Goal: Task Accomplishment & Management: Manage account settings

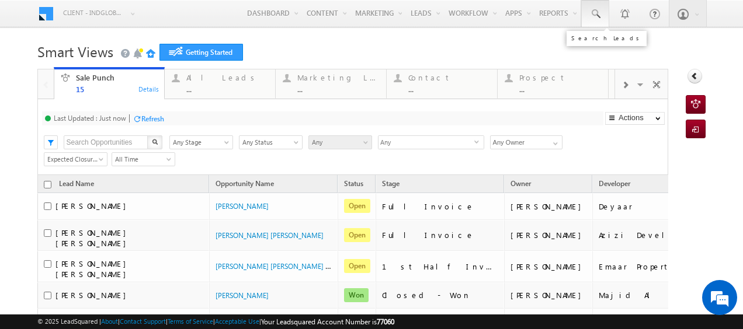
click at [589, 13] on span at bounding box center [595, 14] width 12 height 12
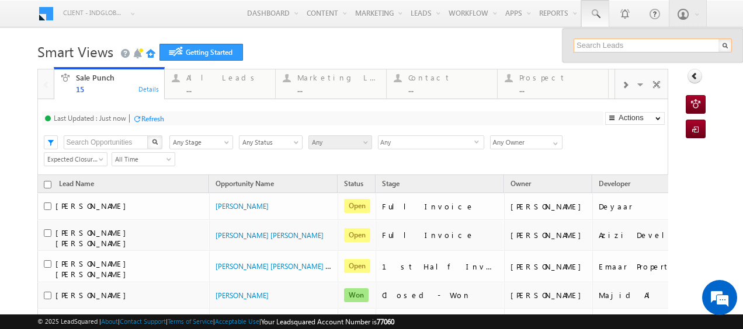
click at [574, 44] on input "text" at bounding box center [653, 46] width 158 height 14
paste input "50 457 4844"
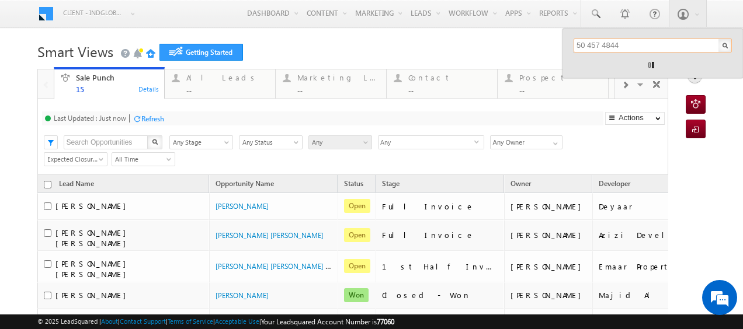
click at [596, 45] on input "50 457 4844" at bounding box center [653, 46] width 158 height 14
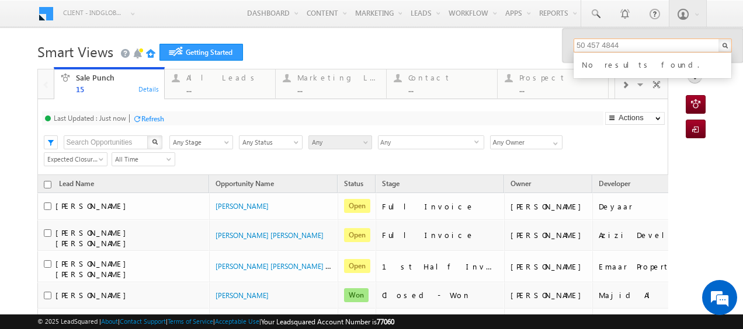
drag, startPoint x: 595, startPoint y: 43, endPoint x: 597, endPoint y: 68, distance: 24.6
click at [593, 46] on input "50 457 4844" at bounding box center [653, 46] width 158 height 14
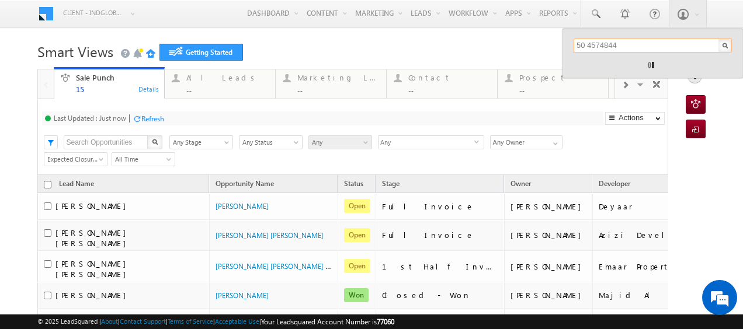
click at [578, 45] on input "50 4574844" at bounding box center [653, 46] width 158 height 14
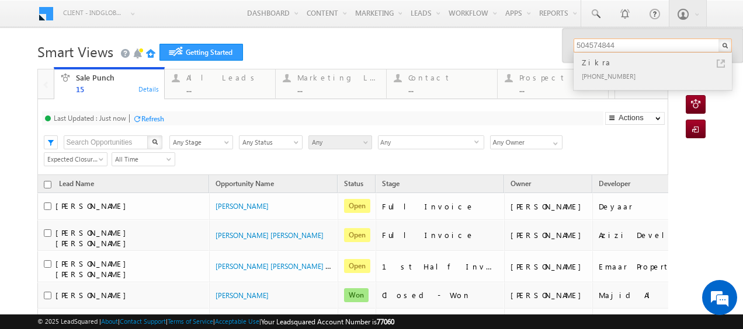
type input "504574844"
click at [614, 67] on div "Zikra" at bounding box center [657, 62] width 157 height 13
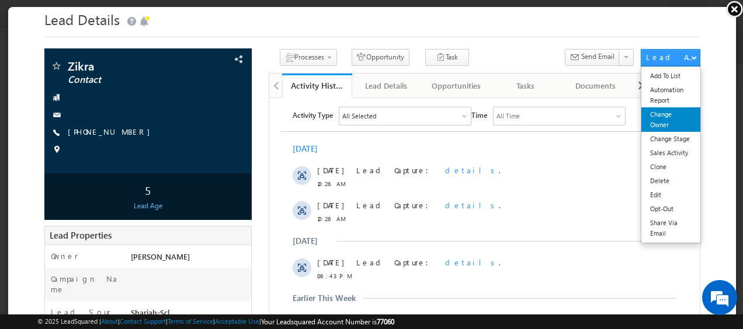
click at [654, 121] on link "Change Owner" at bounding box center [669, 119] width 59 height 25
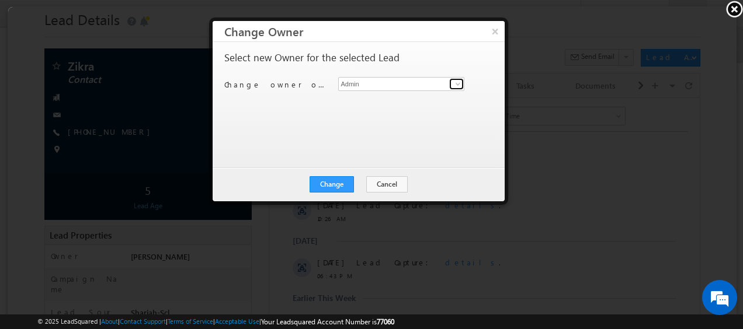
click at [454, 83] on span at bounding box center [456, 83] width 9 height 9
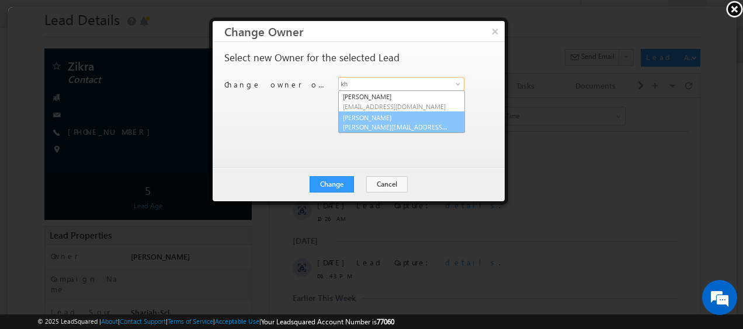
click at [366, 117] on link "Khyati Khyati@indglobal.ae" at bounding box center [400, 122] width 127 height 22
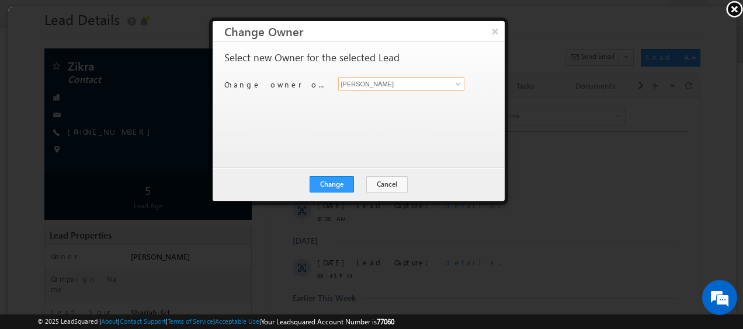
type input "Khyati"
click at [433, 158] on div "Select new Owner for the selected Lead Change owner of 1 lead to Admin Aastha G…" at bounding box center [357, 104] width 292 height 126
click at [331, 181] on button "Change" at bounding box center [330, 184] width 44 height 16
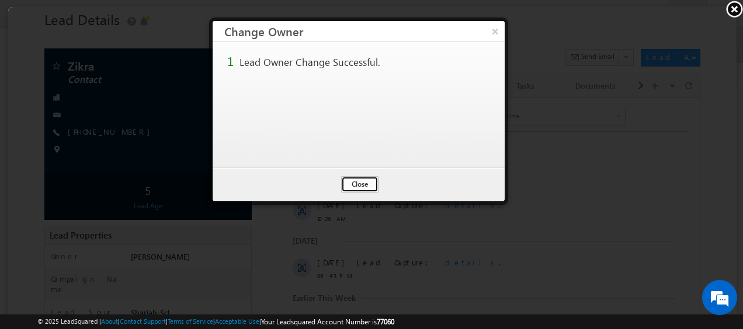
click at [357, 180] on button "Close" at bounding box center [358, 184] width 37 height 16
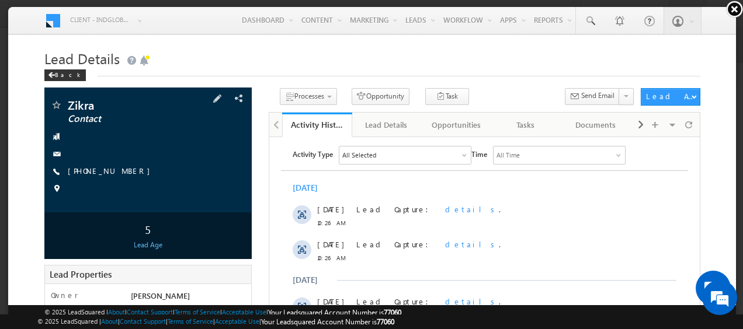
drag, startPoint x: 131, startPoint y: 171, endPoint x: 122, endPoint y: 171, distance: 9.4
click at [122, 171] on div "+971-504574844" at bounding box center [147, 171] width 196 height 12
copy div "+971-504574844"
click at [734, 9] on link at bounding box center [734, 9] width 18 height 18
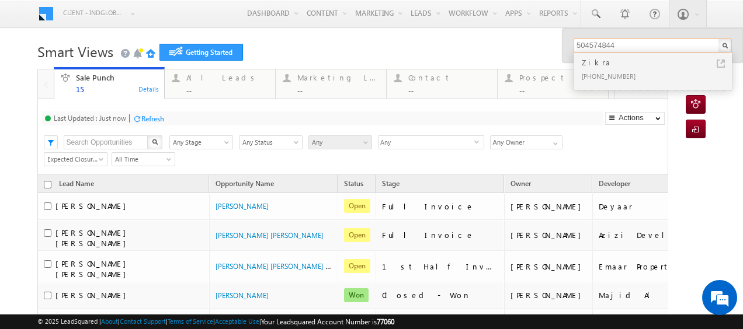
click at [621, 49] on input "504574844" at bounding box center [653, 46] width 158 height 14
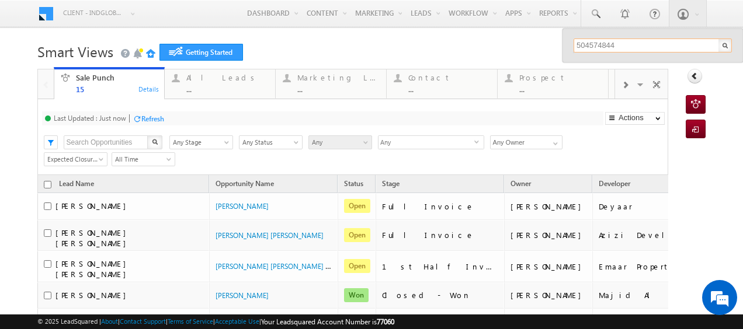
paste input "62646593"
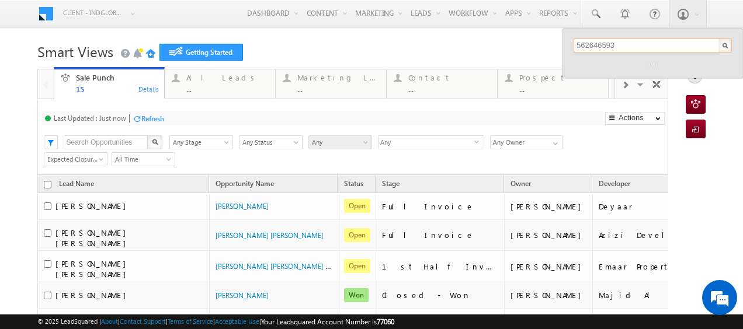
drag, startPoint x: 618, startPoint y: 46, endPoint x: 543, endPoint y: 46, distance: 75.9
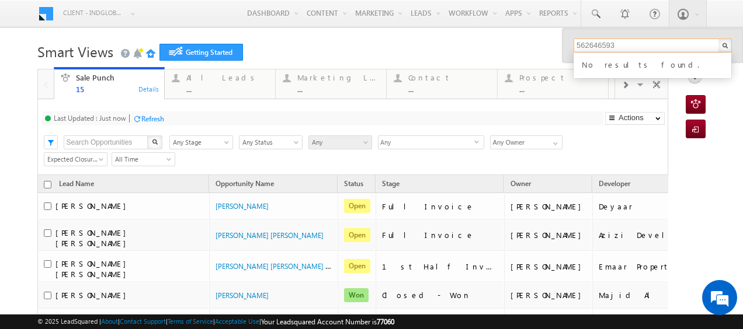
paste input "6864992"
type input "566864992"
click at [613, 42] on input "566864992" at bounding box center [653, 46] width 158 height 14
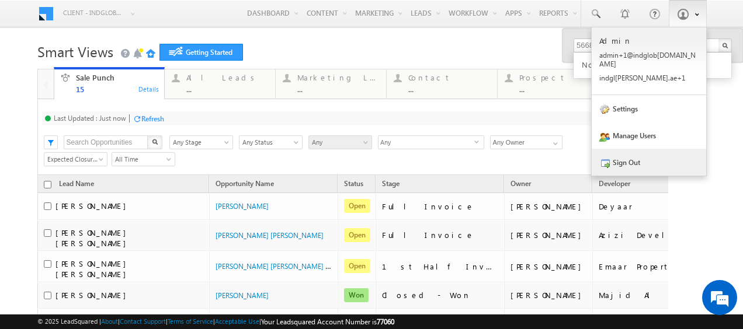
click at [627, 149] on link "Sign Out" at bounding box center [649, 162] width 114 height 27
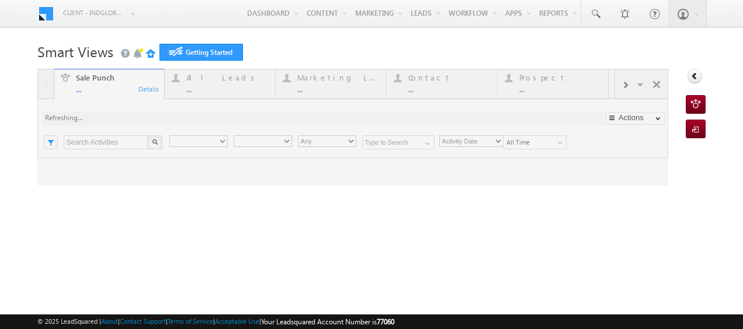
type input "Any Owner"
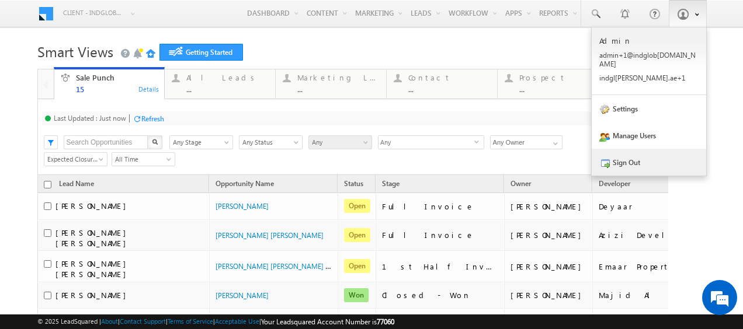
click at [607, 155] on link "Sign Out" at bounding box center [649, 162] width 114 height 27
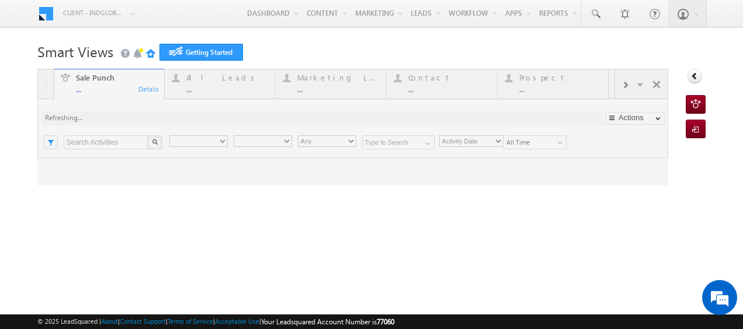
type input "Any Owner"
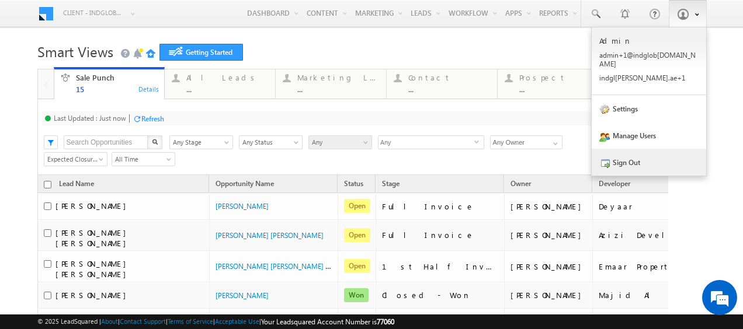
click at [604, 153] on link "Sign Out" at bounding box center [649, 162] width 114 height 27
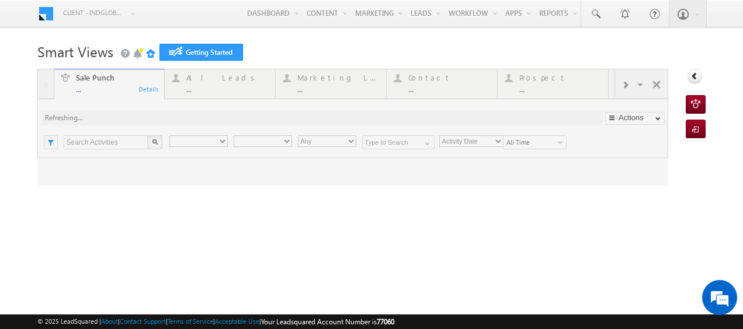
type input "Any Owner"
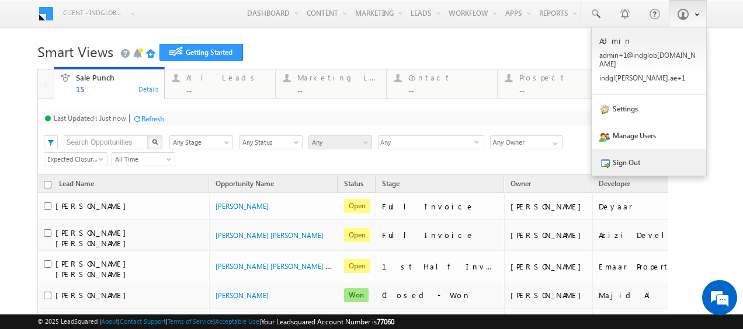
click at [617, 151] on link "Sign Out" at bounding box center [649, 162] width 114 height 27
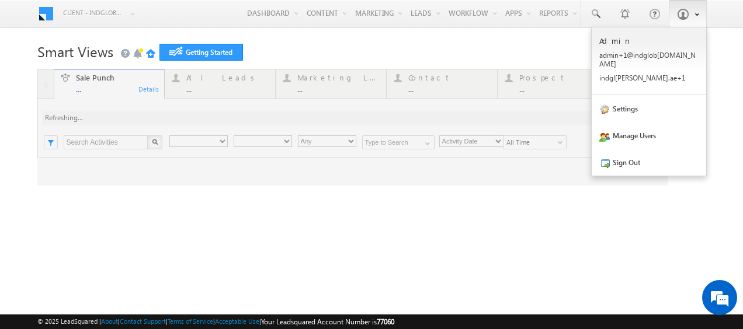
type input "Any Owner"
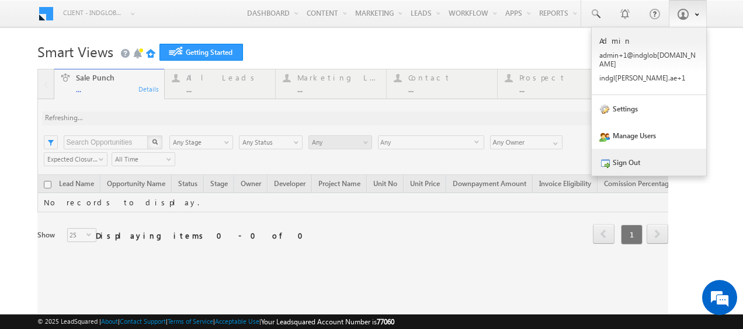
click at [626, 152] on link "Sign Out" at bounding box center [649, 162] width 114 height 27
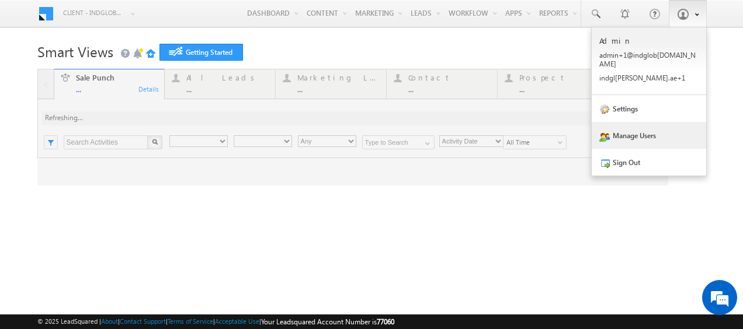
type input "Any Owner"
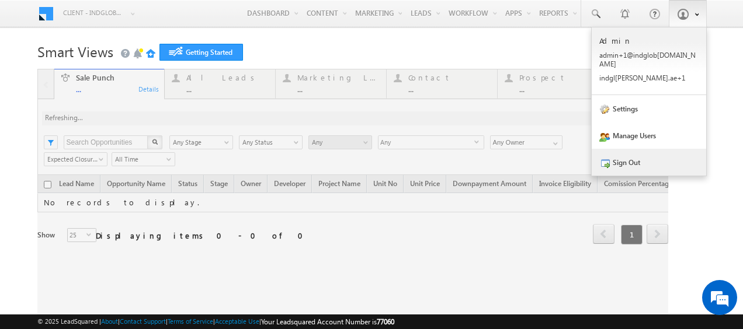
click at [599, 158] on span at bounding box center [604, 163] width 11 height 11
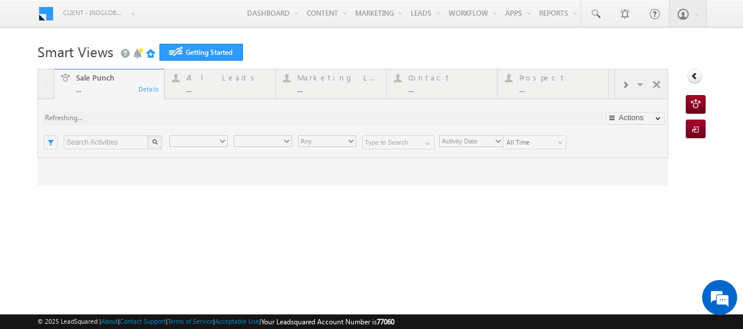
type input "Any Owner"
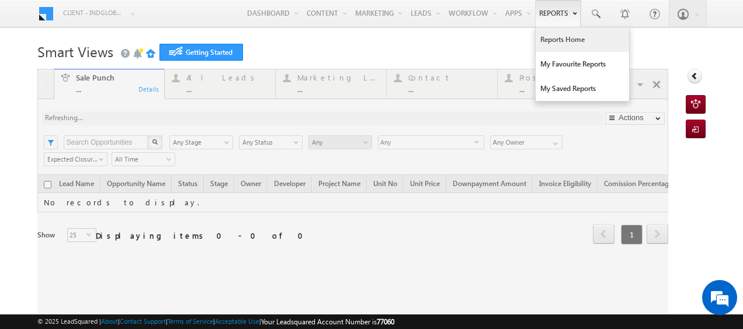
click at [558, 41] on link "Reports Home" at bounding box center [582, 39] width 93 height 25
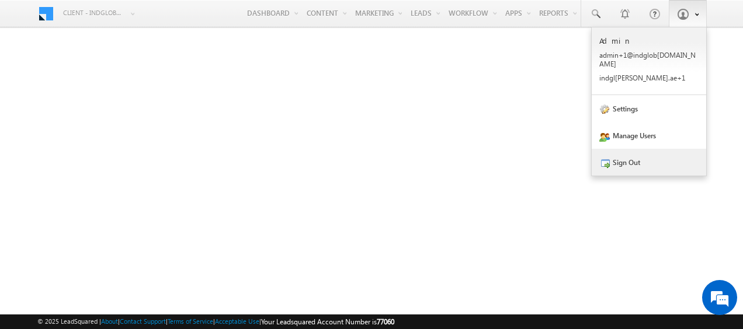
click at [628, 154] on link "Sign Out" at bounding box center [649, 162] width 114 height 27
